Goal: Information Seeking & Learning: Learn about a topic

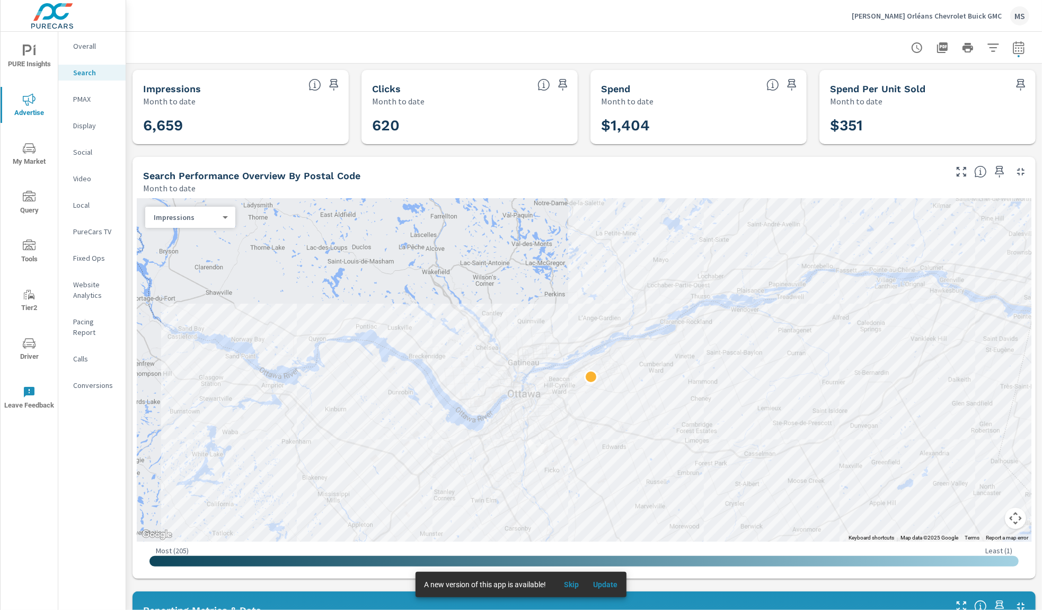
scroll to position [238, 0]
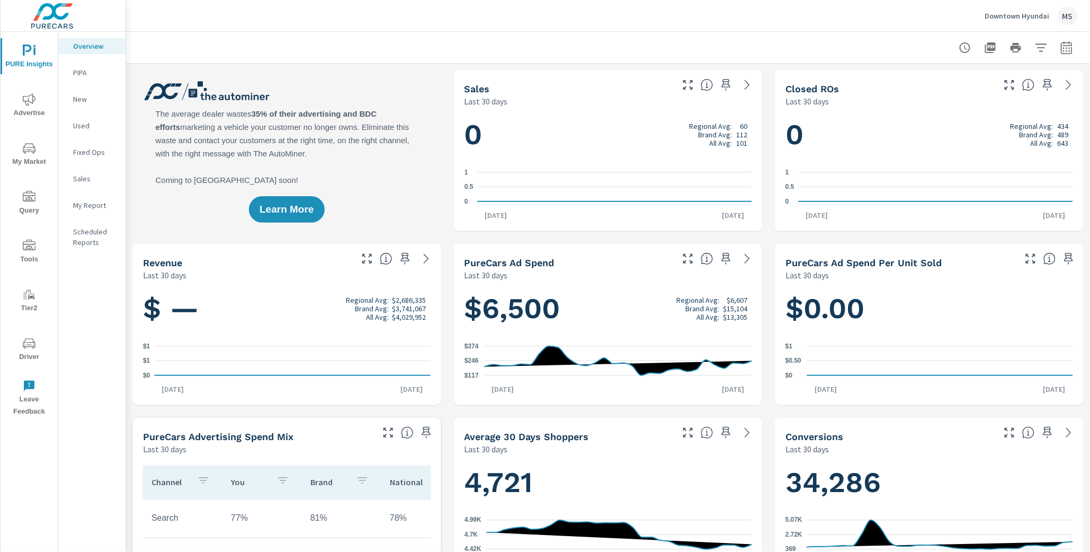
scroll to position [1, 0]
click at [885, 43] on icon "button" at bounding box center [1067, 47] width 13 height 13
click at [885, 46] on icon "button" at bounding box center [1067, 47] width 13 height 13
click at [885, 25] on div "Downtown Hyundai MS" at bounding box center [608, 15] width 939 height 31
click at [885, 50] on icon "button" at bounding box center [1066, 49] width 7 height 4
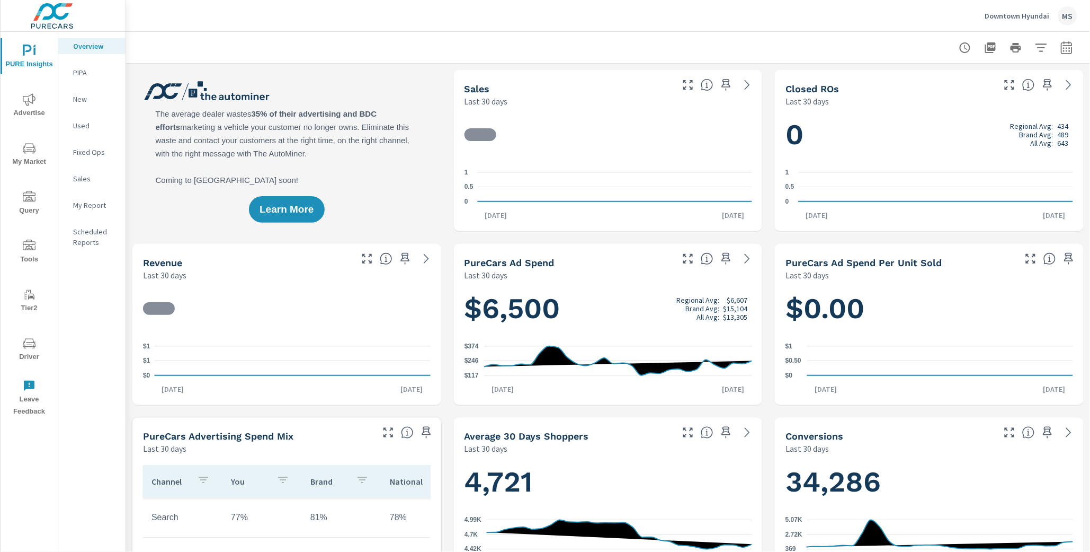
scroll to position [1, 0]
click at [1065, 49] on icon "button" at bounding box center [1067, 47] width 13 height 13
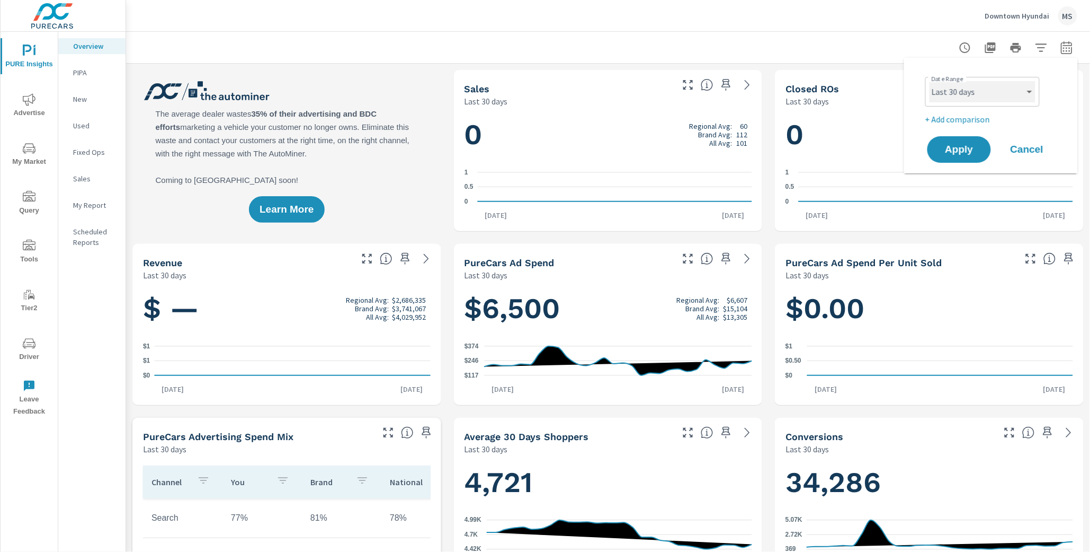
click at [970, 93] on select "Custom [DATE] Last week Last 7 days Last 14 days Last 30 days Last 45 days Last…" at bounding box center [983, 91] width 106 height 21
click at [930, 81] on select "Custom [DATE] Last week Last 7 days Last 14 days Last 30 days Last 45 days Last…" at bounding box center [983, 91] width 106 height 21
select select "Last month"
click at [957, 120] on p "+ Add comparison" at bounding box center [994, 119] width 136 height 13
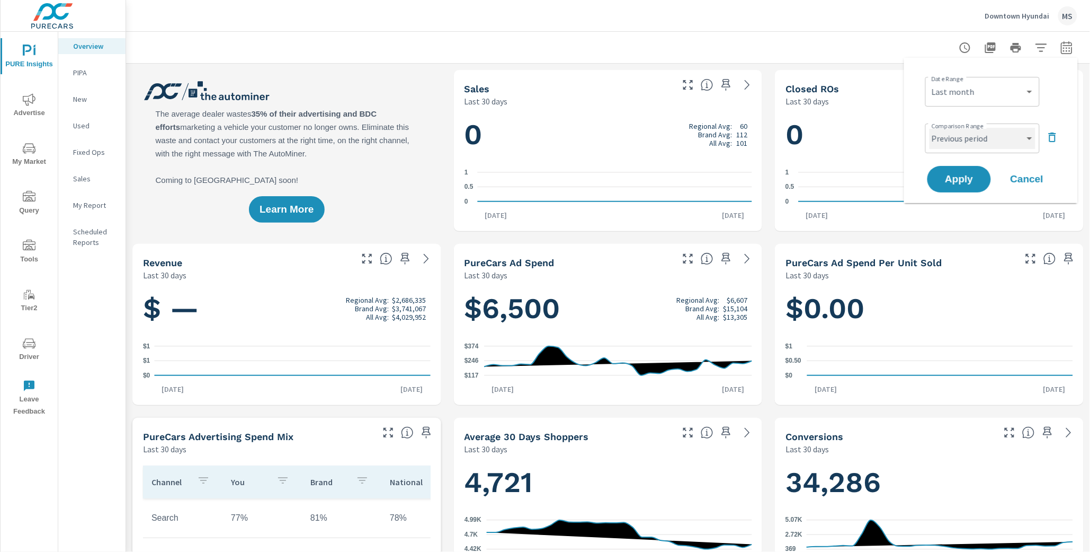
click at [957, 137] on select "Custom Previous period Previous month Previous year" at bounding box center [983, 138] width 106 height 21
click at [930, 128] on select "Custom Previous period Previous month Previous year" at bounding box center [983, 138] width 106 height 21
select select "Previous month"
click at [960, 176] on span "Apply" at bounding box center [959, 179] width 43 height 10
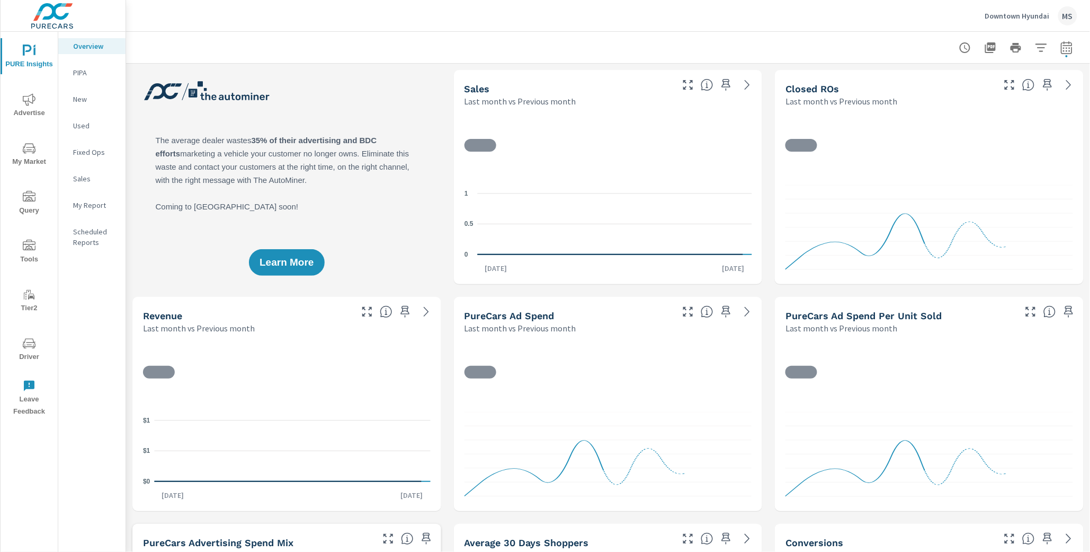
scroll to position [1, 0]
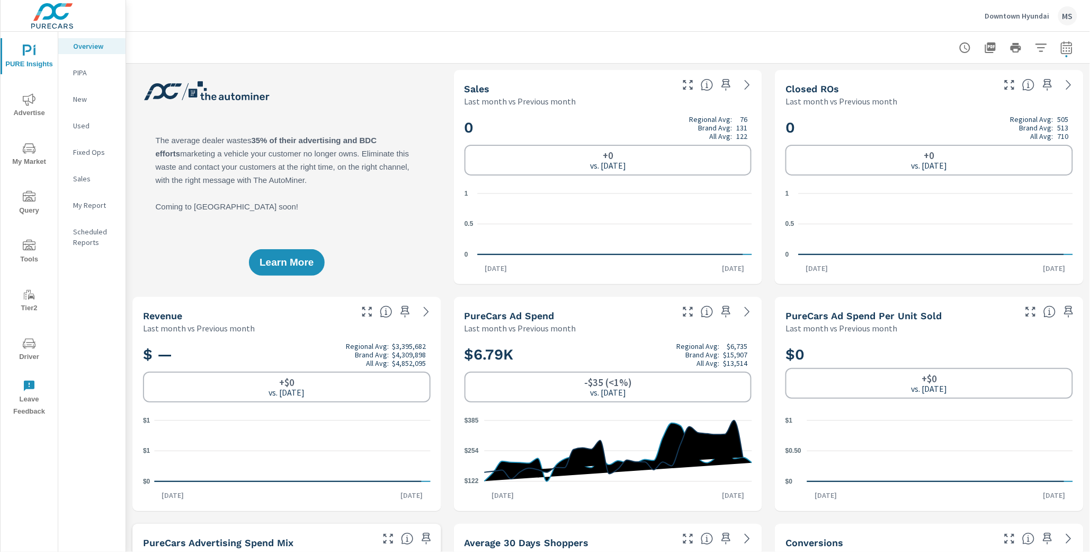
click at [25, 105] on icon "nav menu" at bounding box center [29, 99] width 13 height 13
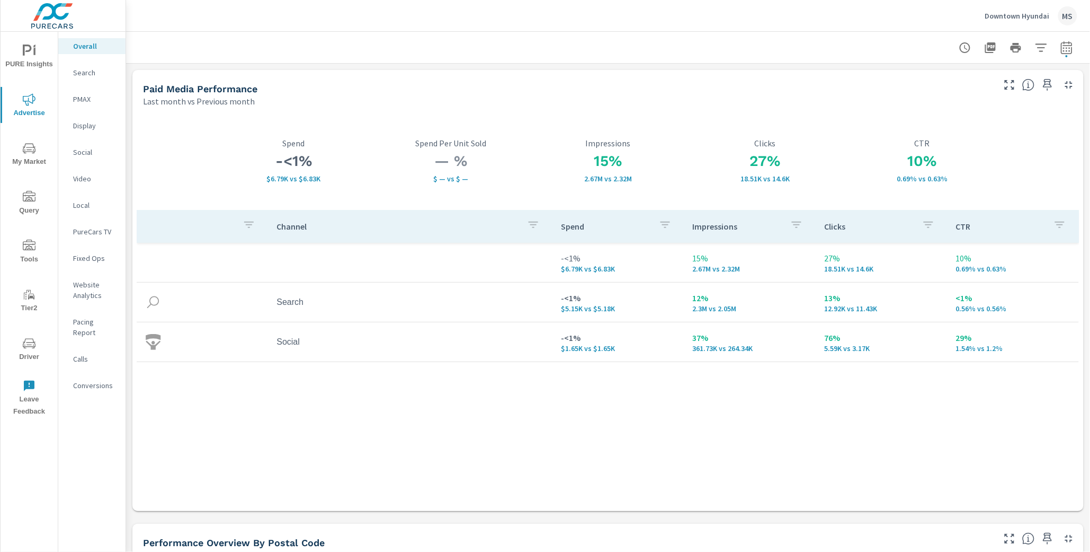
click at [81, 380] on p "Conversions" at bounding box center [95, 385] width 44 height 11
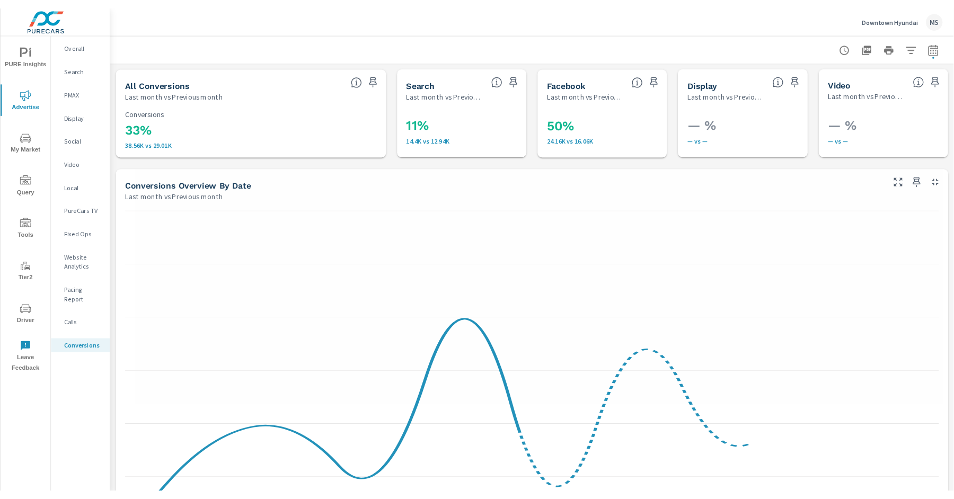
scroll to position [409, 0]
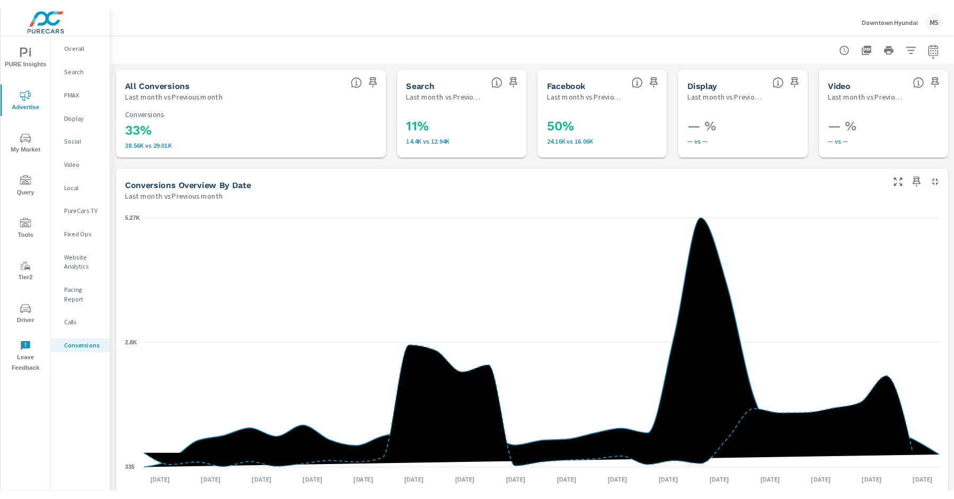
scroll to position [408, 0]
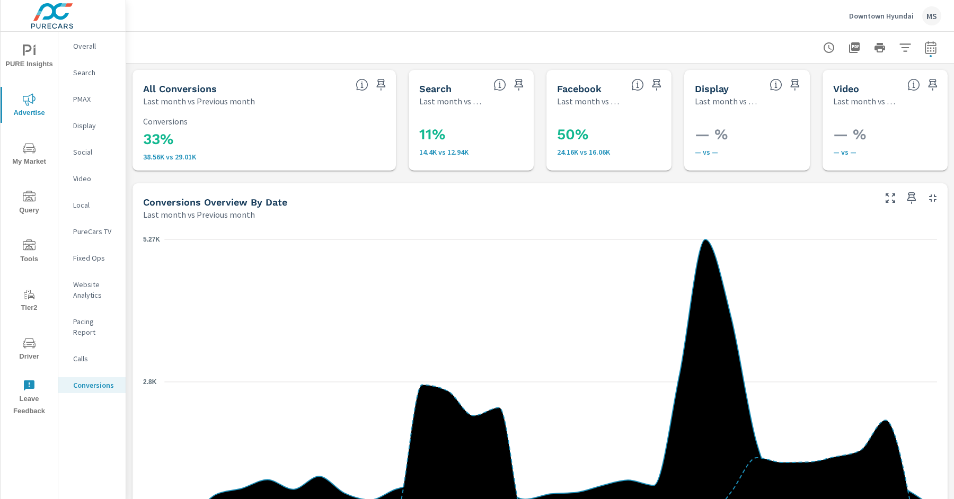
click at [90, 45] on p "Overall" at bounding box center [95, 46] width 44 height 11
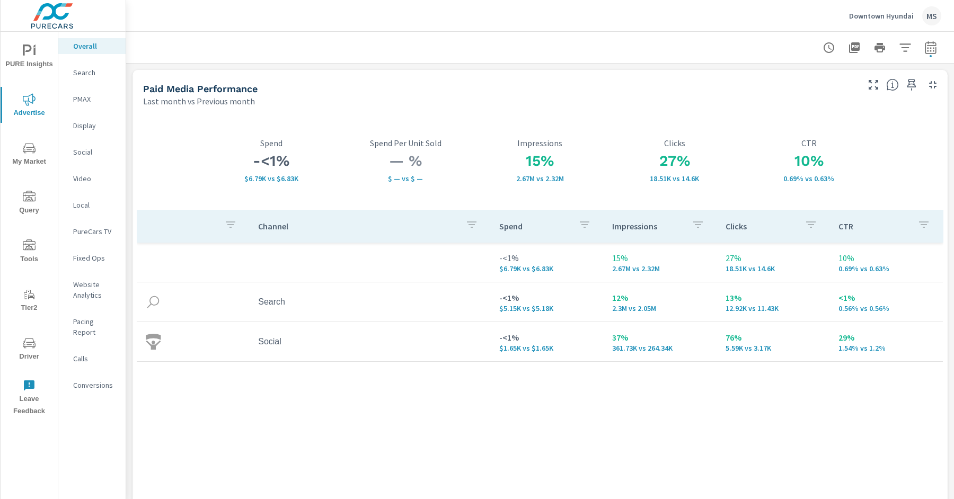
click at [92, 296] on p "Website Analytics" at bounding box center [95, 289] width 44 height 21
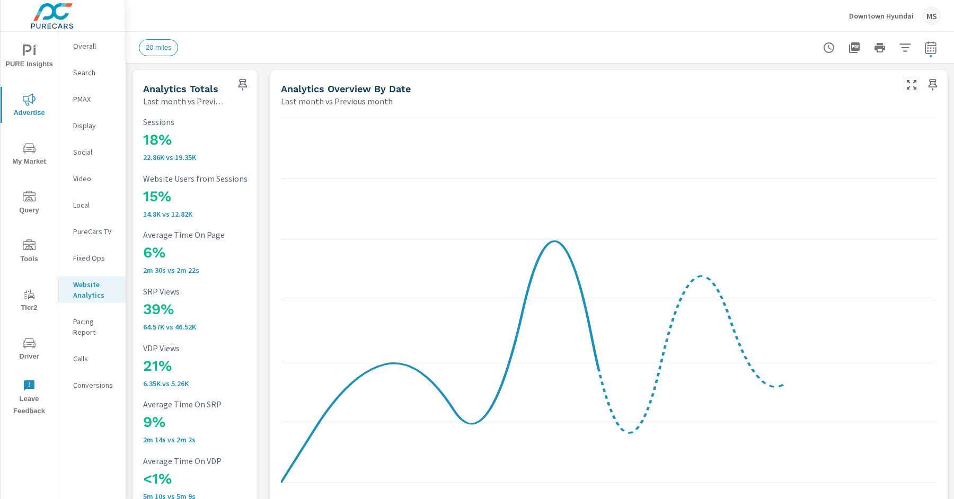
scroll to position [449, 0]
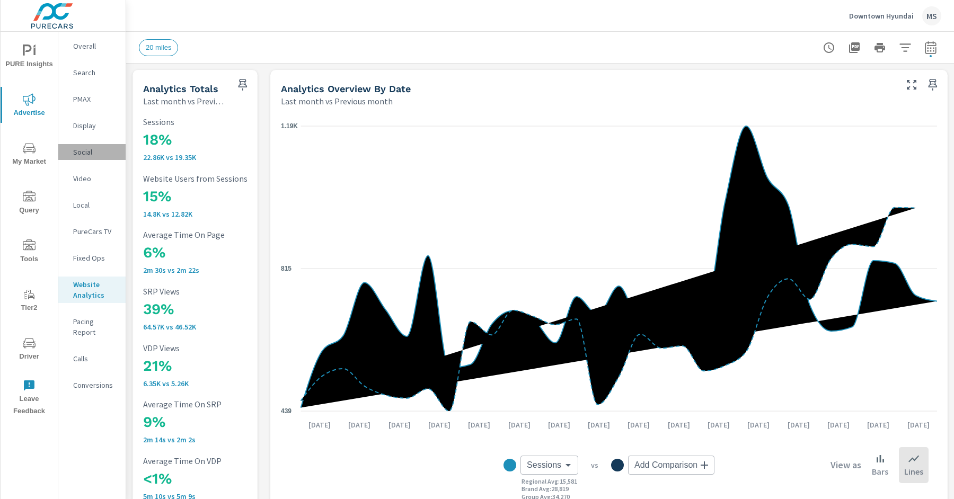
click at [86, 146] on div "Social" at bounding box center [91, 152] width 67 height 16
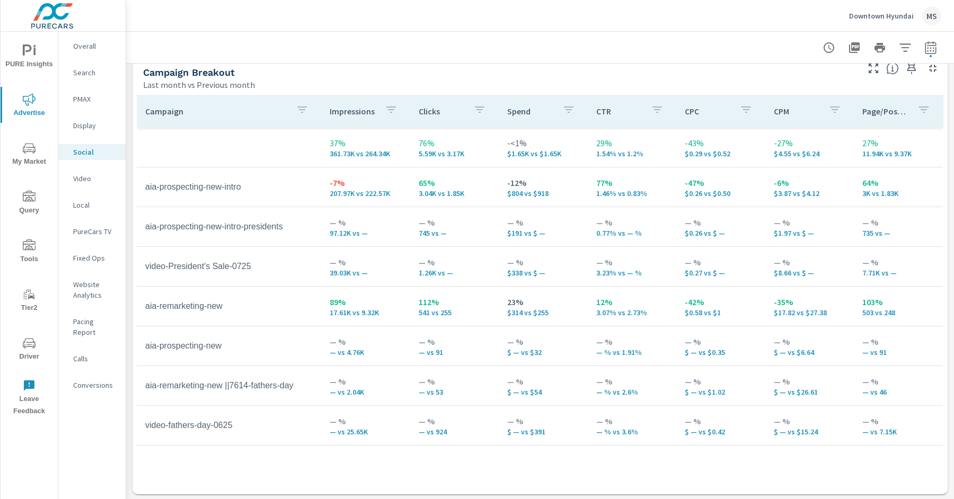
scroll to position [471, 0]
drag, startPoint x: 432, startPoint y: 234, endPoint x: 410, endPoint y: 234, distance: 22.8
click at [410, 234] on td "— % 745 vs —" at bounding box center [454, 226] width 89 height 38
click at [438, 434] on p "— vs 924" at bounding box center [455, 431] width 72 height 8
click at [179, 266] on td "video-President's Sale-0725" at bounding box center [229, 265] width 184 height 26
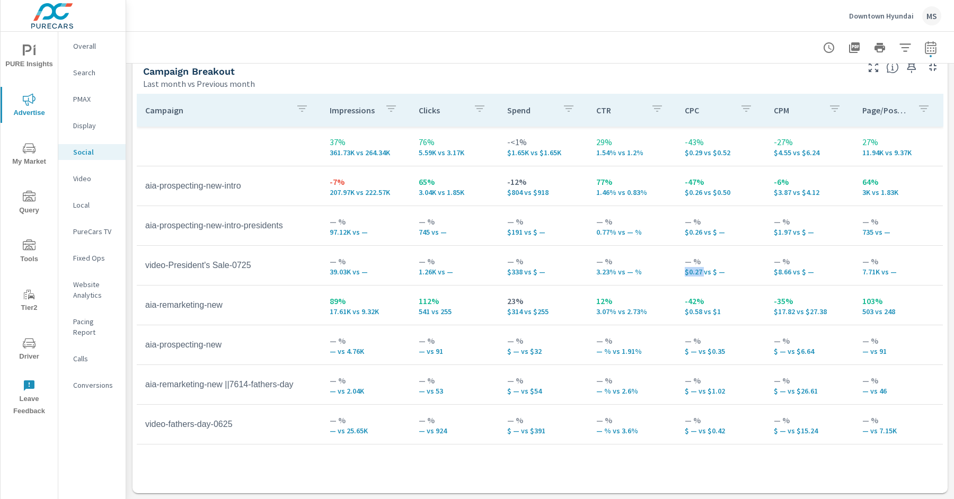
drag, startPoint x: 703, startPoint y: 274, endPoint x: 682, endPoint y: 274, distance: 20.7
click at [682, 274] on td "— % $0.27 vs $ —" at bounding box center [720, 265] width 89 height 38
click at [748, 281] on td "— % $0.27 vs $ —" at bounding box center [720, 265] width 89 height 38
click at [86, 286] on p "Website Analytics" at bounding box center [95, 289] width 44 height 21
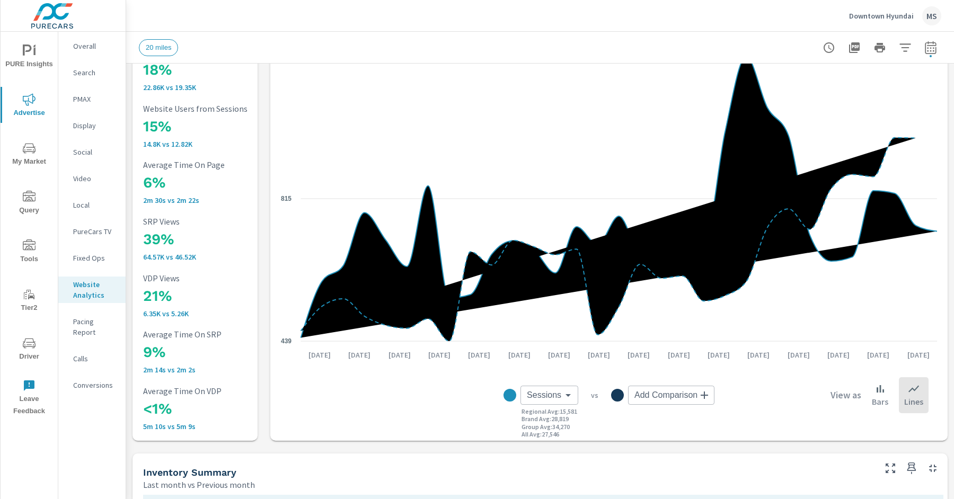
scroll to position [75, 0]
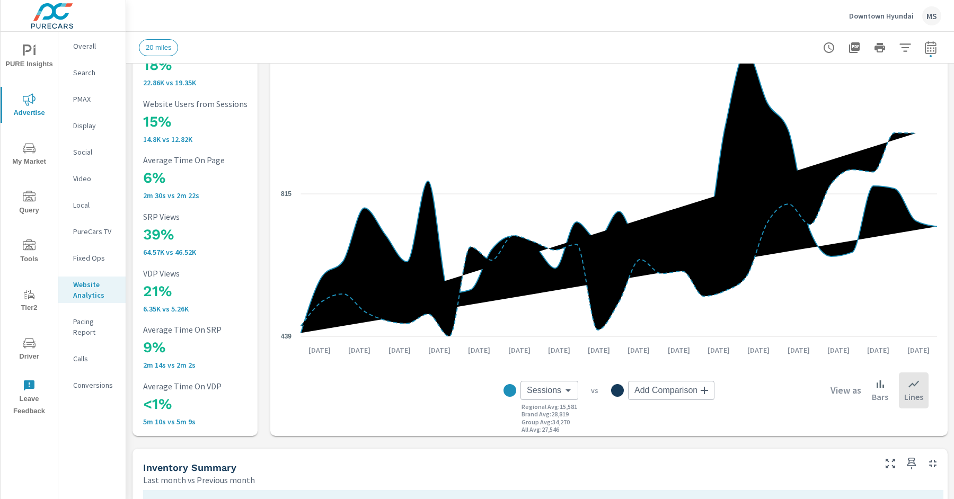
click at [25, 49] on icon "nav menu" at bounding box center [29, 51] width 13 height 13
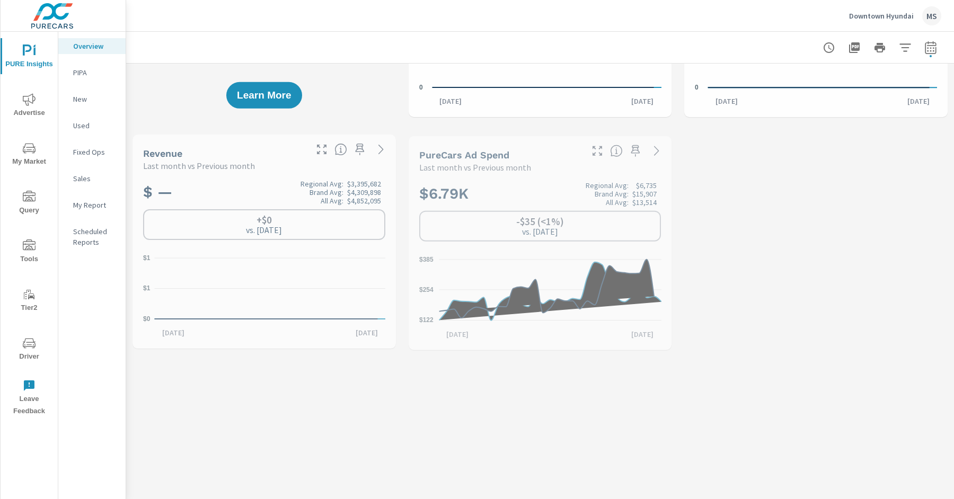
scroll to position [1, 0]
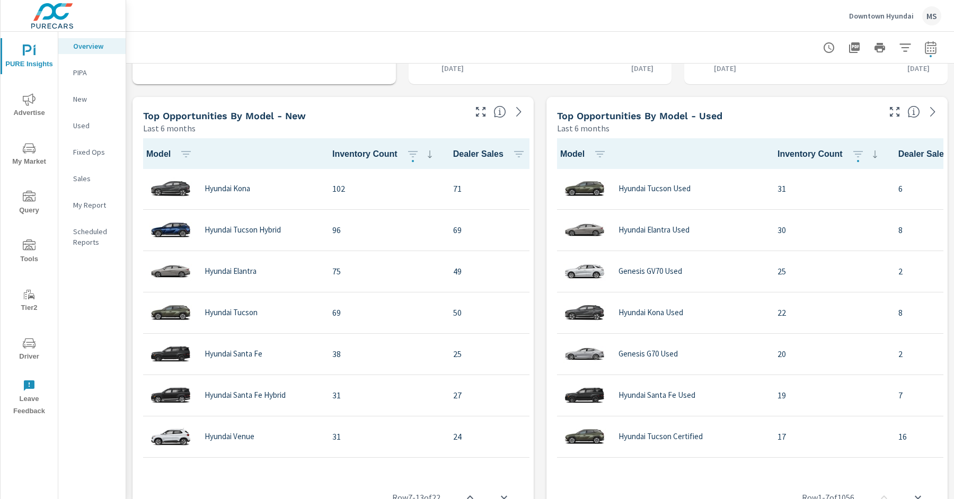
scroll to position [892, 0]
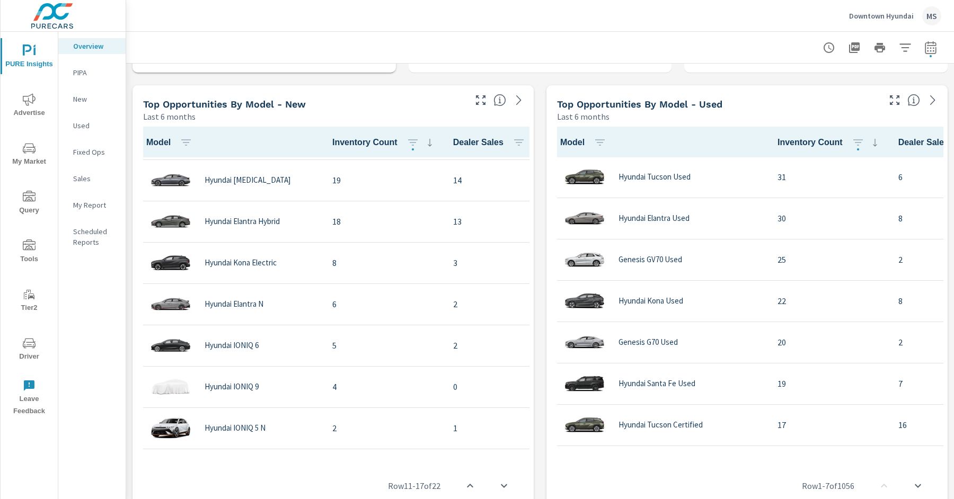
scroll to position [603, 0]
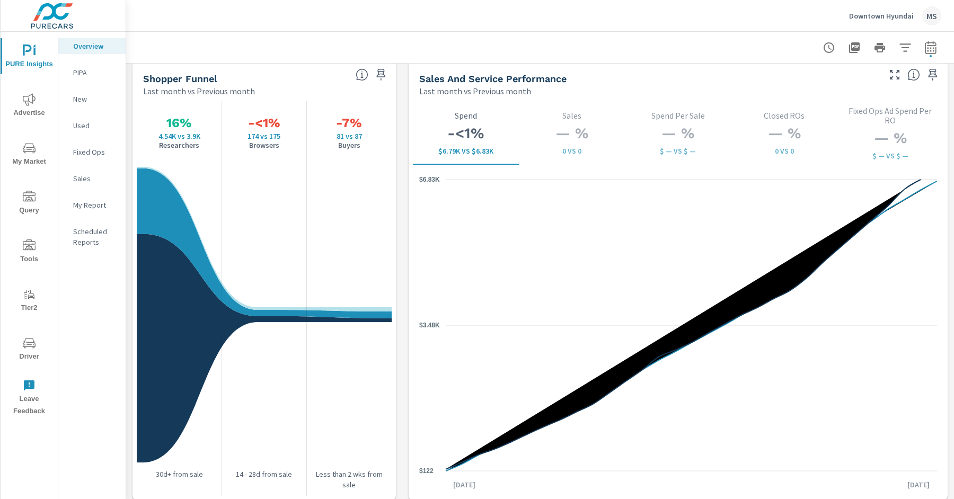
scroll to position [1367, 0]
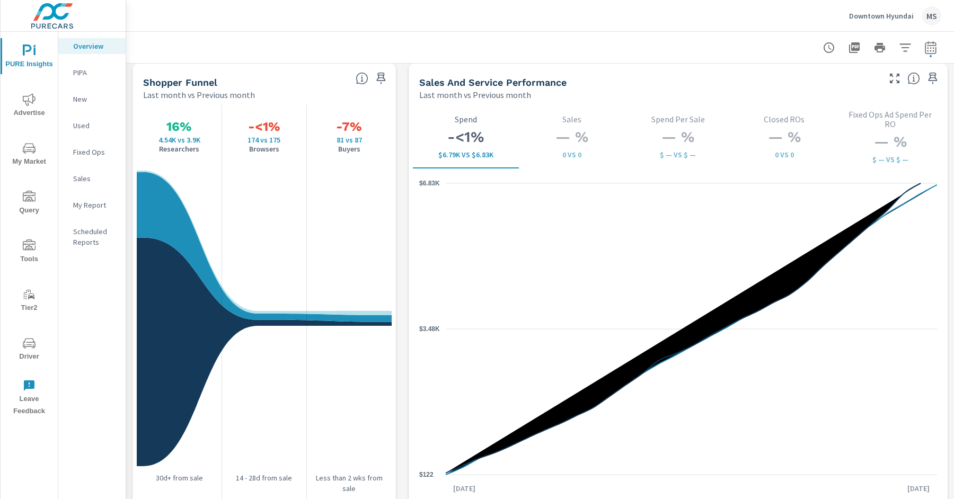
click at [33, 104] on icon "nav menu" at bounding box center [29, 99] width 13 height 13
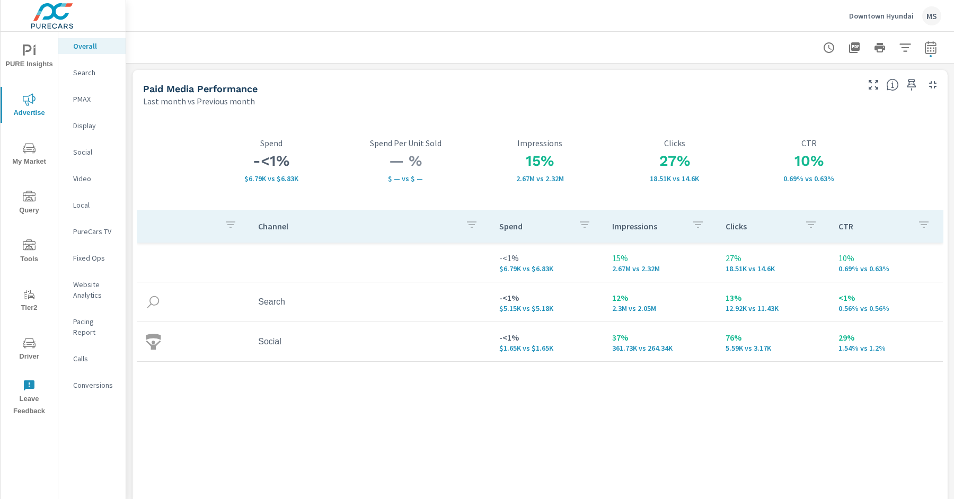
click at [101, 380] on p "Conversions" at bounding box center [95, 385] width 44 height 11
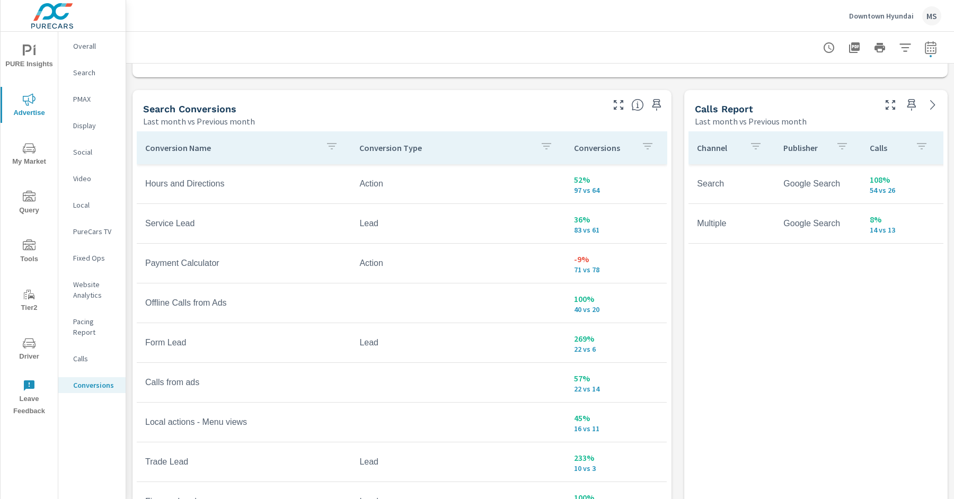
scroll to position [408, 0]
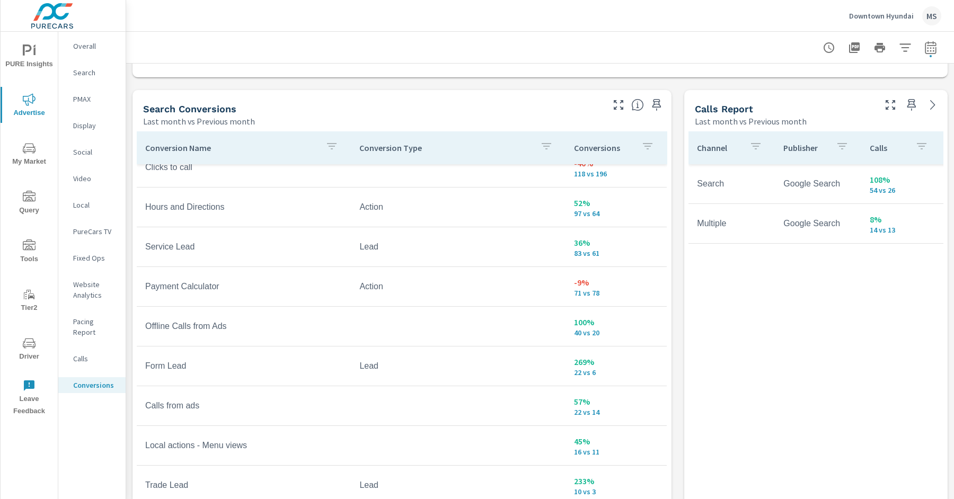
scroll to position [370, 0]
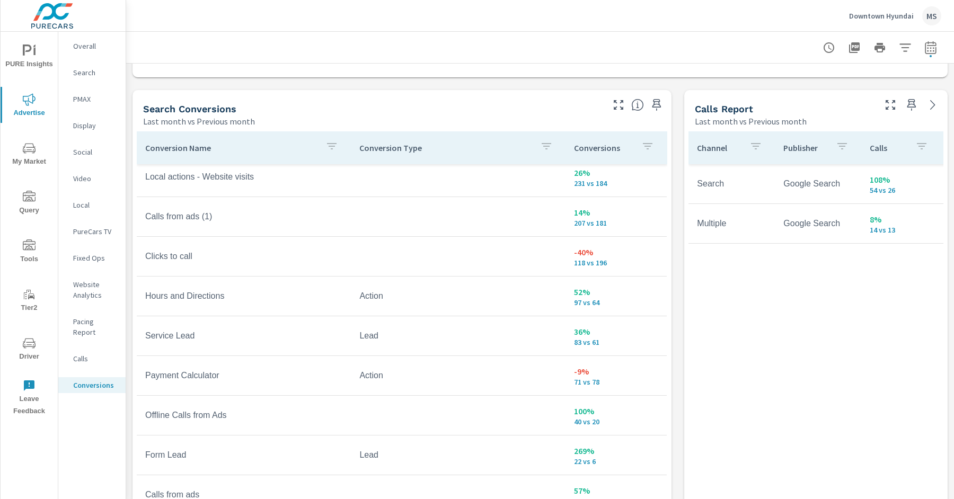
scroll to position [281, 0]
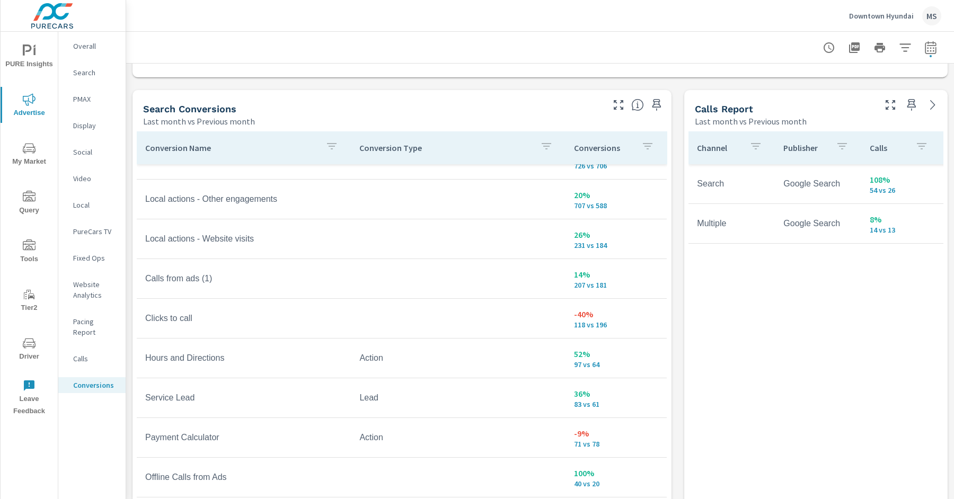
scroll to position [201, 0]
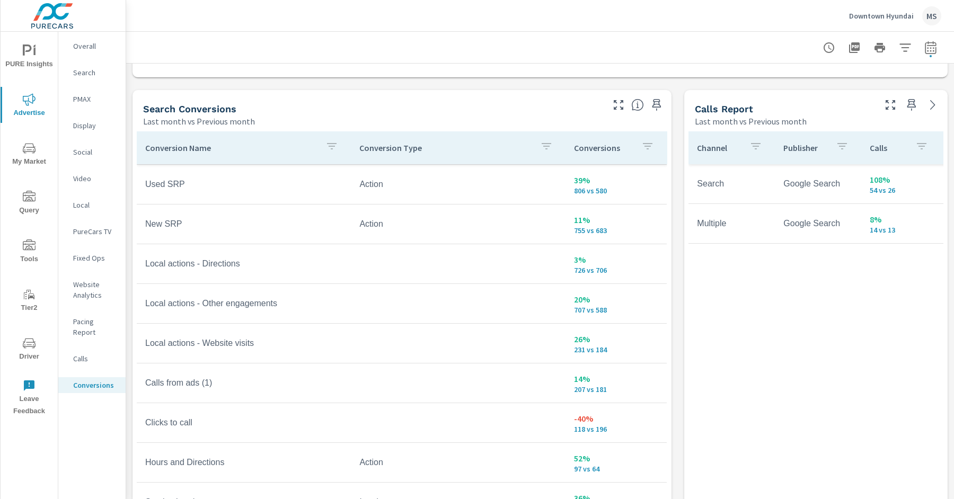
scroll to position [111, 0]
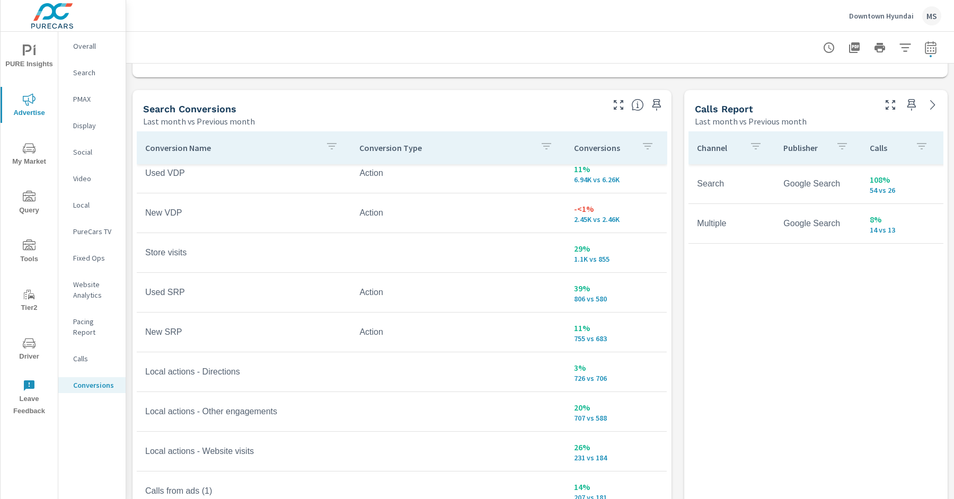
scroll to position [13, 0]
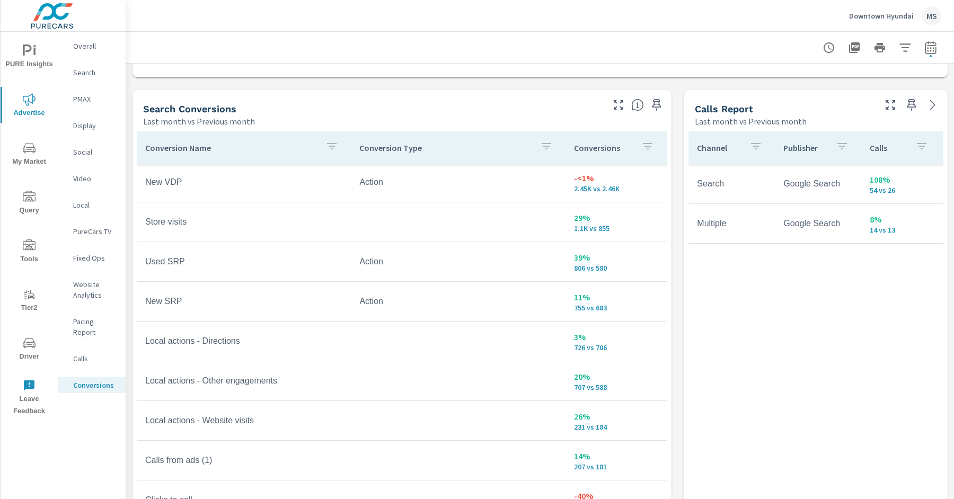
scroll to position [61, 0]
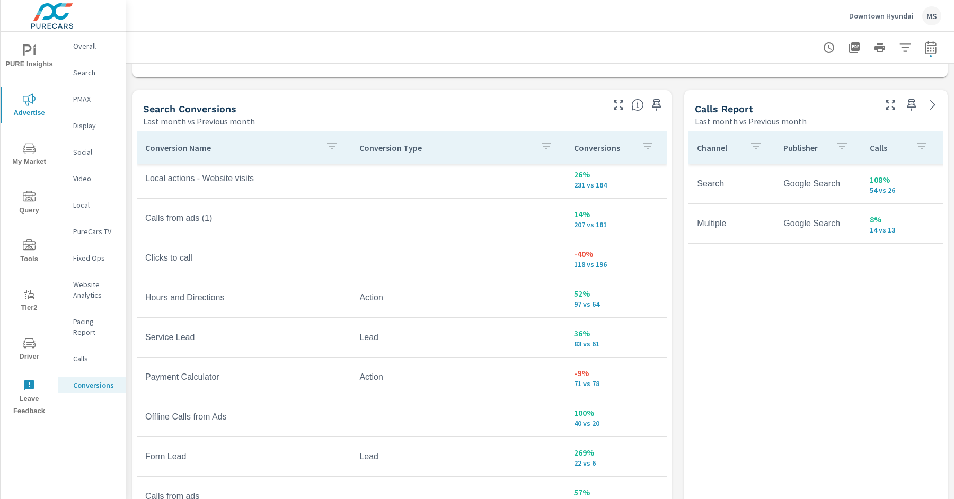
scroll to position [349, 0]
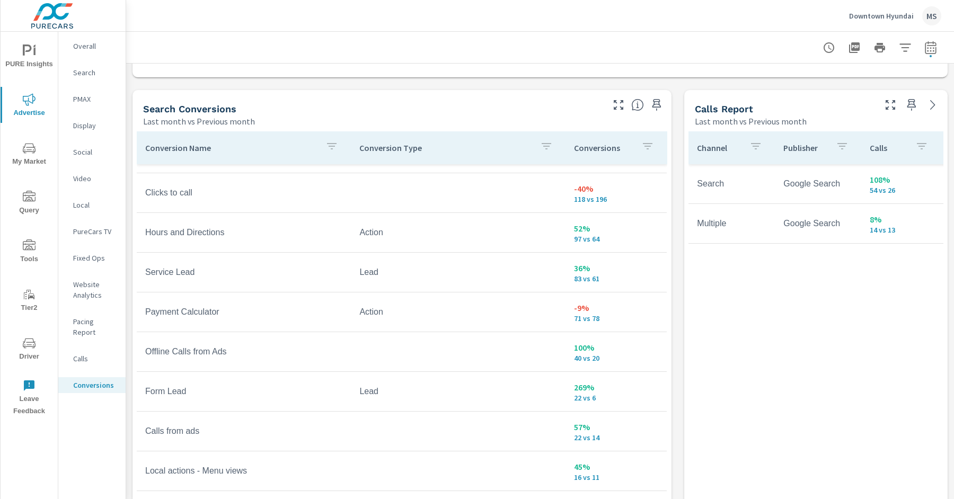
click at [929, 45] on icon "button" at bounding box center [930, 47] width 11 height 13
select select "Last month"
select select "Previous month"
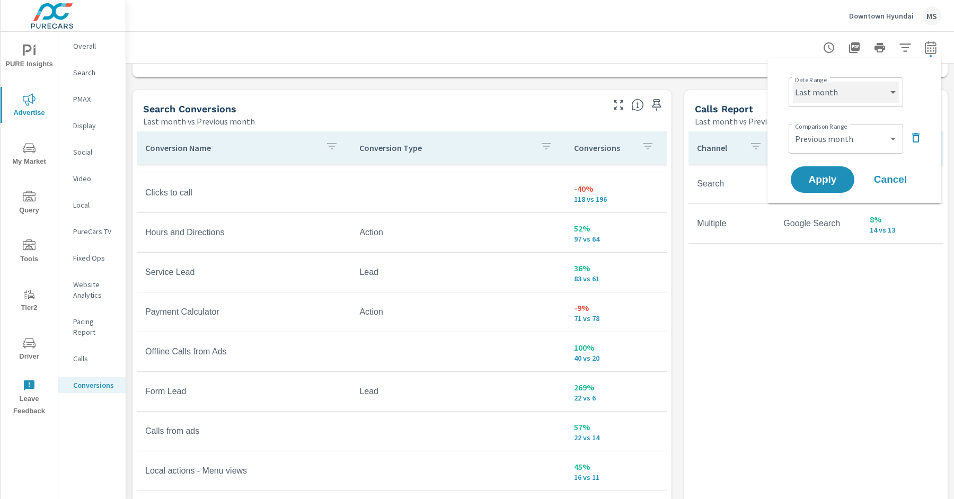
click at [876, 86] on select "Custom [DATE] Last week Last 7 days Last 14 days Last 30 days Last 45 days Last…" at bounding box center [846, 92] width 106 height 21
click at [793, 82] on select "Custom [DATE] Last week Last 7 days Last 14 days Last 30 days Last 45 days Last…" at bounding box center [846, 92] width 106 height 21
select select "Last 90 days"
click at [821, 135] on select "Custom Previous period Previous month Previous year" at bounding box center [846, 138] width 106 height 21
click at [793, 128] on select "Custom Previous period Previous month Previous year" at bounding box center [846, 138] width 106 height 21
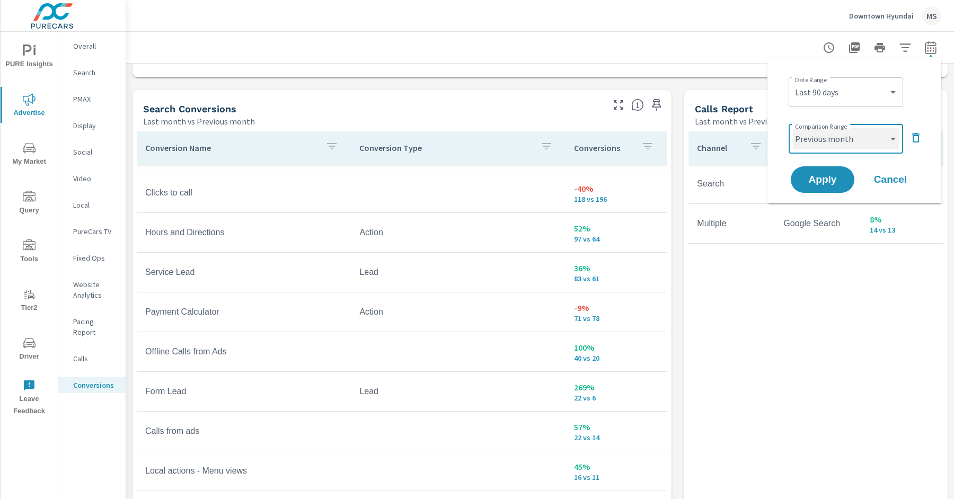
select select "Previous period"
click at [808, 171] on button "Apply" at bounding box center [822, 180] width 66 height 28
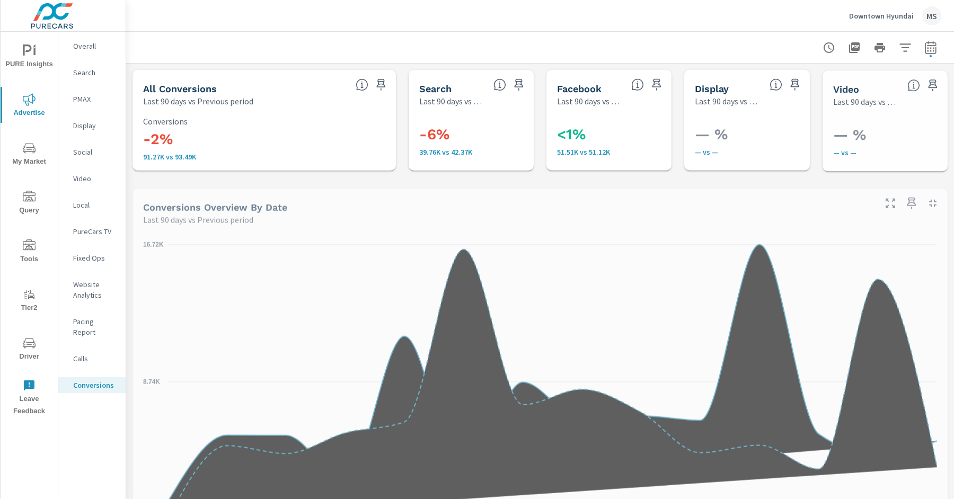
scroll to position [318, 0]
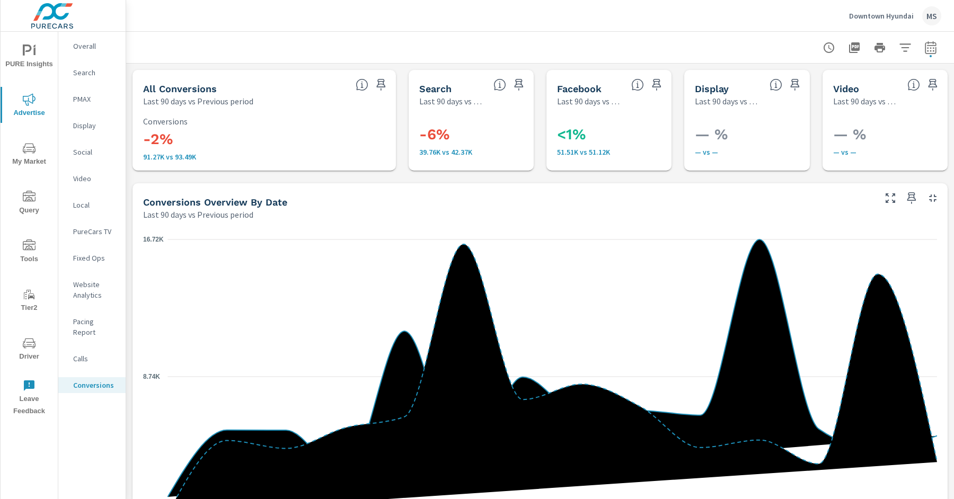
click at [88, 283] on p "Website Analytics" at bounding box center [95, 289] width 44 height 21
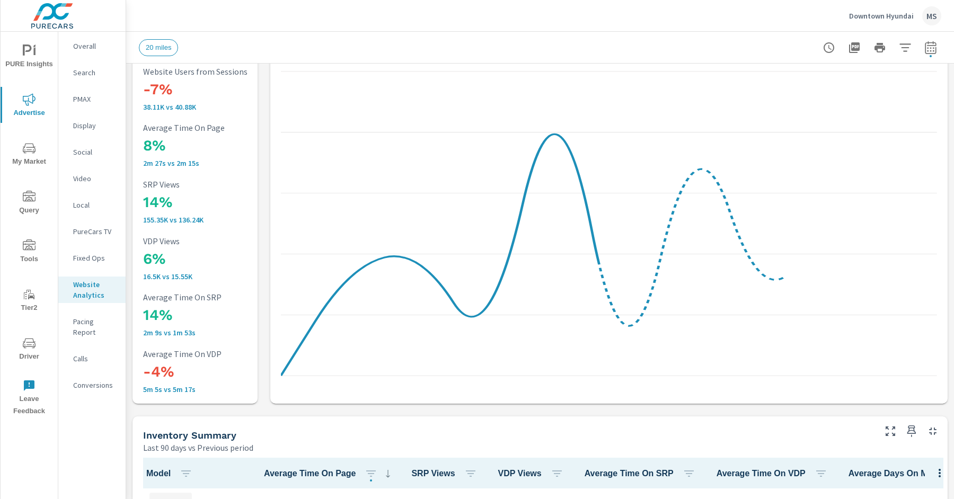
scroll to position [111, 0]
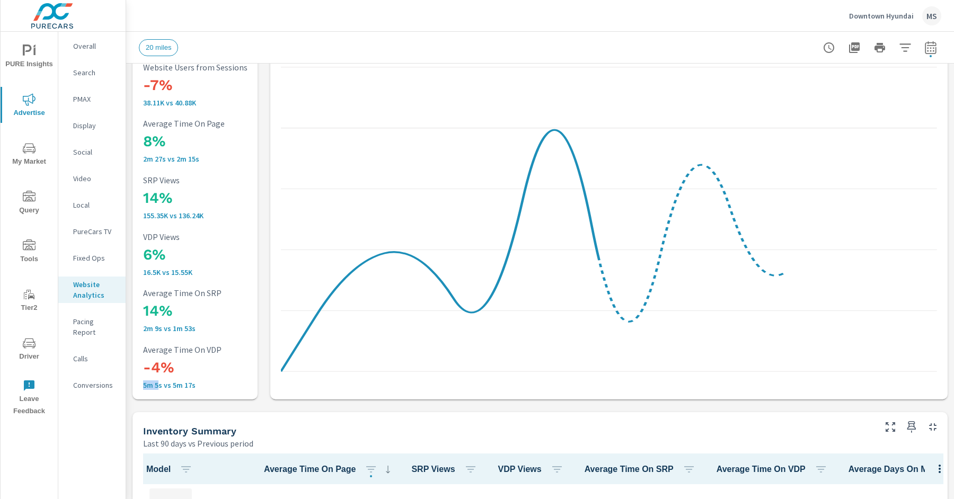
drag, startPoint x: 160, startPoint y: 383, endPoint x: 138, endPoint y: 383, distance: 21.7
click at [138, 383] on div "-5% 60.26K vs 63.53K Sessions -7% 38.11K vs 40.88K Website Users from Sessions …" at bounding box center [195, 197] width 117 height 395
click at [217, 381] on p "5m 5s vs 5m 17s" at bounding box center [213, 385] width 140 height 8
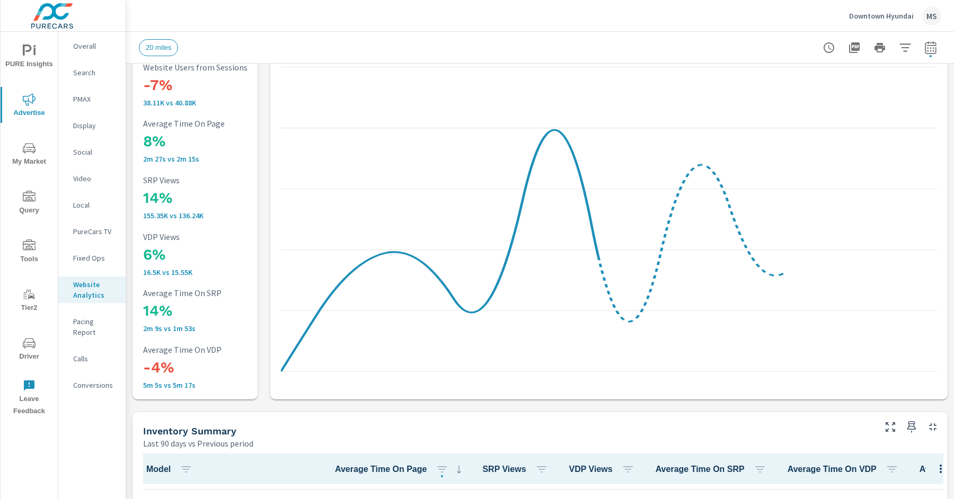
scroll to position [81, 0]
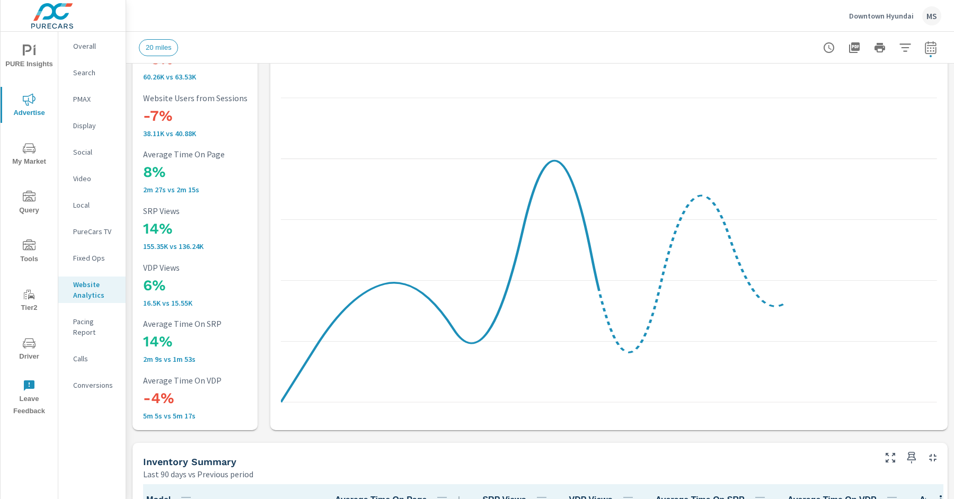
click at [85, 45] on p "Overall" at bounding box center [95, 46] width 44 height 11
